Goal: Transaction & Acquisition: Book appointment/travel/reservation

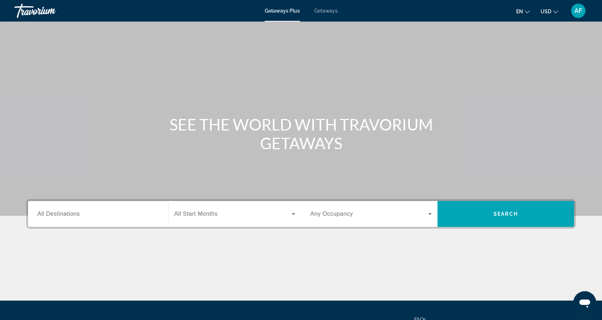
click at [56, 212] on span "All Destinations" at bounding box center [58, 214] width 42 height 6
click at [56, 212] on input "Destination All Destinations" at bounding box center [97, 214] width 121 height 9
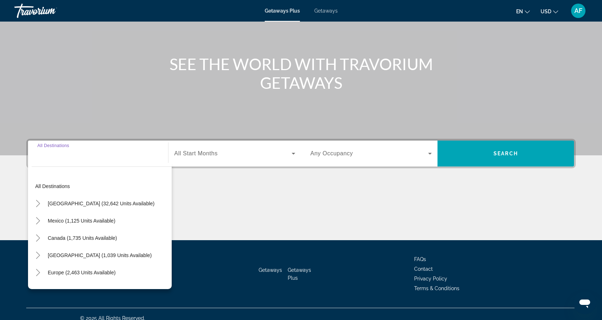
scroll to position [69, 0]
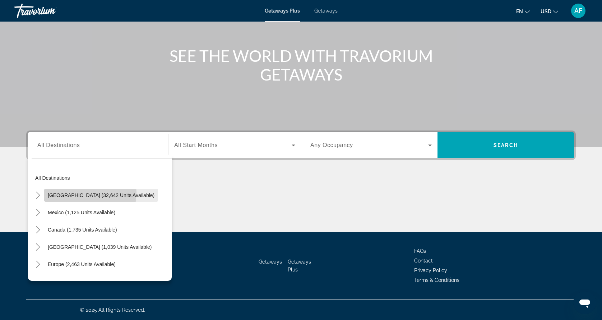
click at [84, 193] on span "[GEOGRAPHIC_DATA] (32,642 units available)" at bounding box center [101, 195] width 107 height 6
type input "**********"
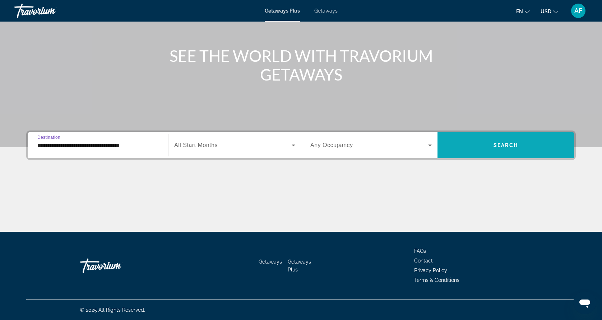
click at [507, 134] on span "Search widget" at bounding box center [506, 145] width 137 height 26
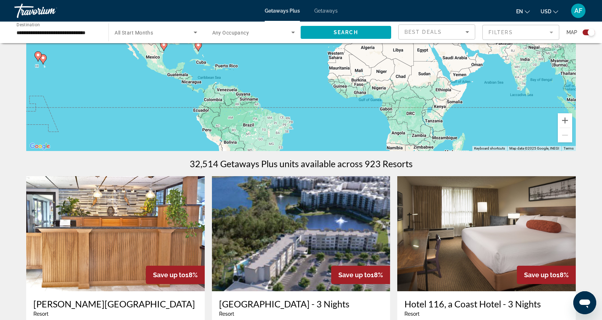
scroll to position [112, 0]
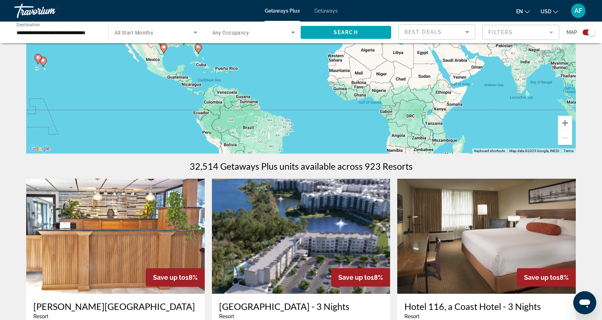
click at [447, 39] on mat-form-field "Best Deals" at bounding box center [437, 31] width 77 height 15
click at [448, 32] on div "Best Deals" at bounding box center [435, 32] width 61 height 9
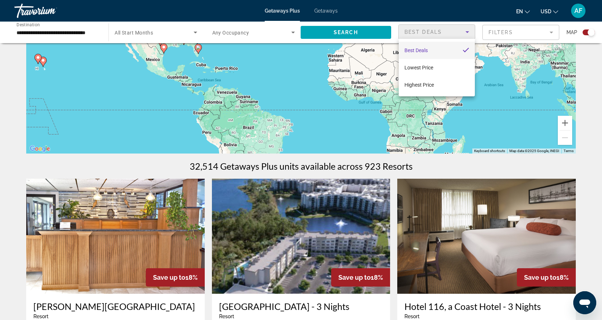
click at [448, 32] on div at bounding box center [301, 160] width 602 height 320
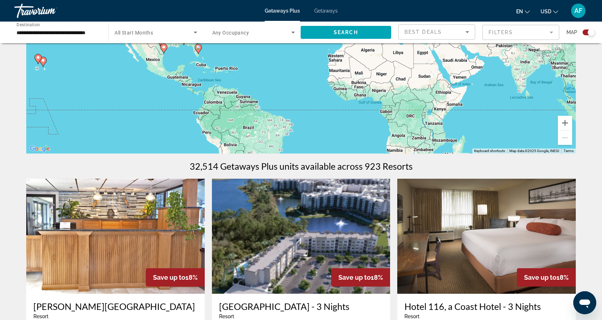
click at [504, 32] on mat-form-field "Filters" at bounding box center [521, 32] width 77 height 15
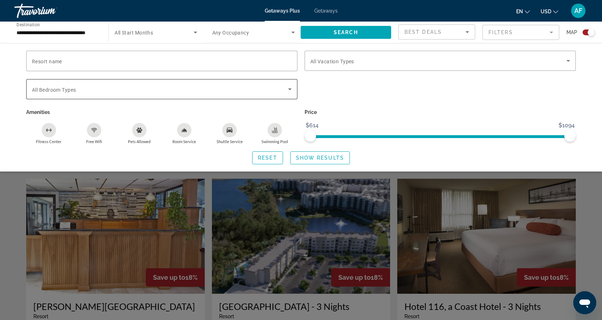
click at [167, 83] on div "Search widget" at bounding box center [162, 89] width 260 height 20
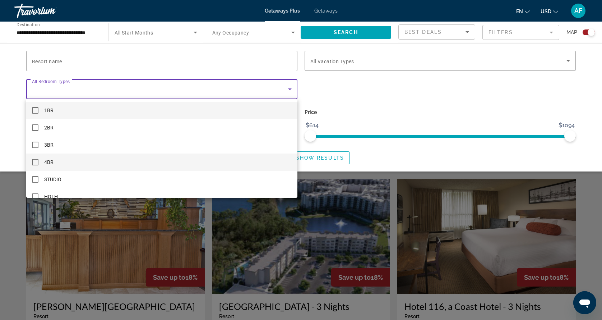
click at [54, 164] on mat-option "4BR" at bounding box center [161, 161] width 271 height 17
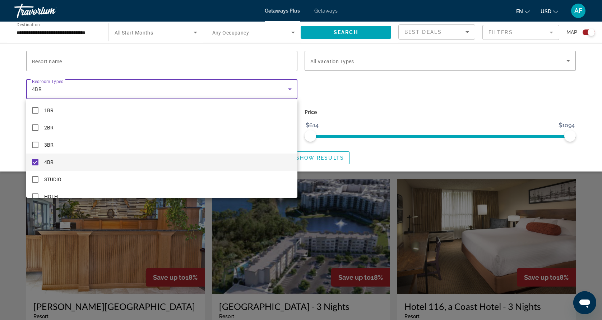
click at [386, 95] on div at bounding box center [301, 160] width 602 height 320
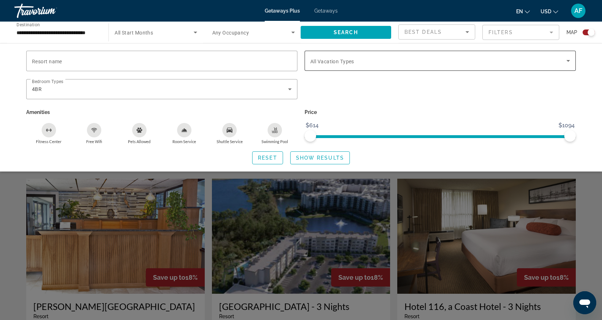
click at [360, 54] on div "Search widget" at bounding box center [441, 61] width 260 height 20
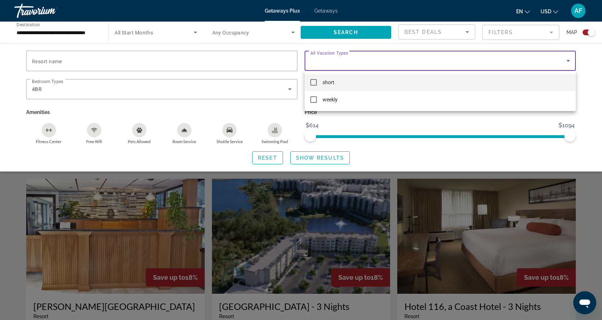
click at [360, 54] on div at bounding box center [301, 160] width 602 height 320
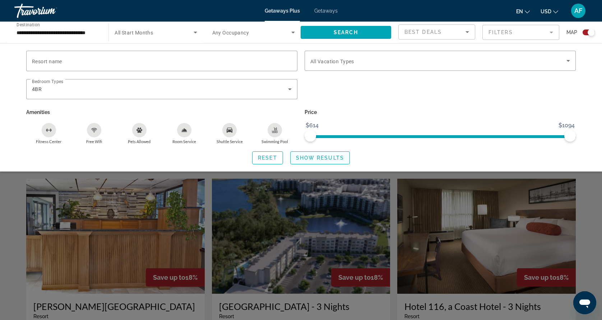
click at [311, 157] on span "Show Results" at bounding box center [320, 158] width 48 height 6
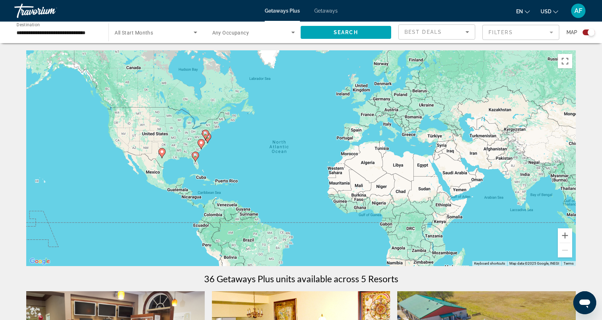
click at [329, 8] on span "Getaways" at bounding box center [325, 11] width 23 height 6
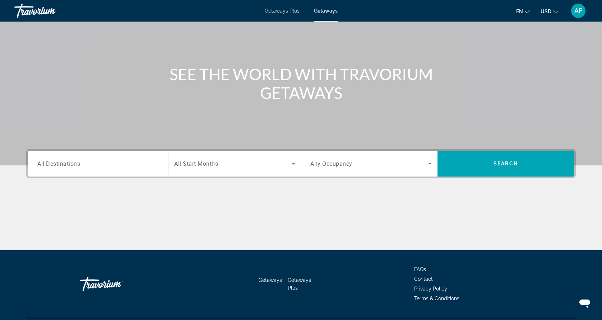
scroll to position [47, 0]
